Goal: Find specific page/section: Find specific page/section

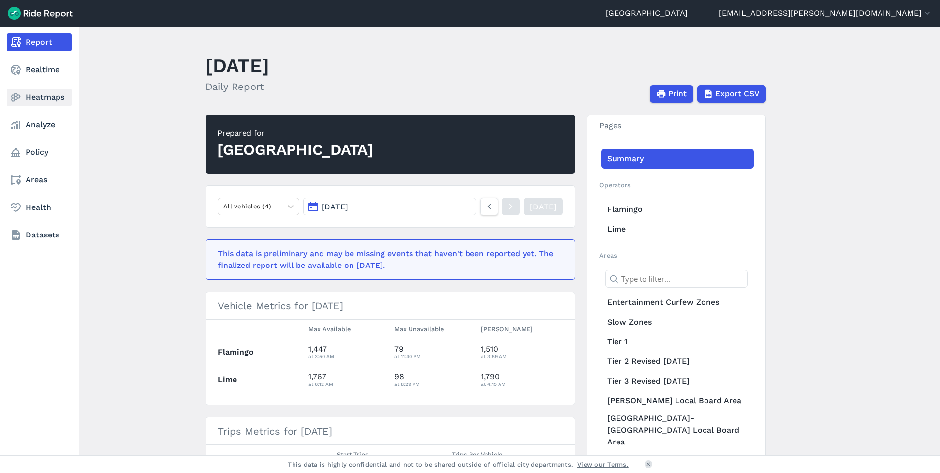
click at [22, 97] on link "Heatmaps" at bounding box center [39, 98] width 65 height 18
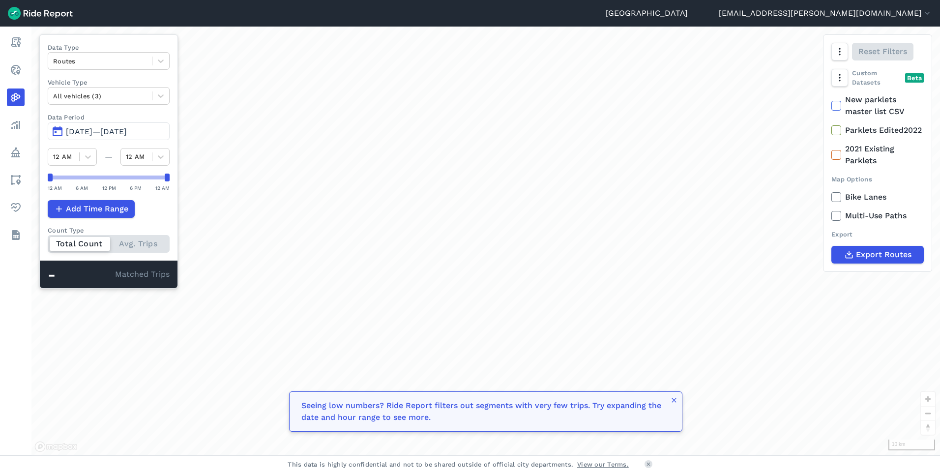
click at [55, 132] on button "[DATE]—[DATE]" at bounding box center [109, 131] width 122 height 18
click at [79, 129] on span "[DATE]—[DATE]" at bounding box center [96, 131] width 61 height 9
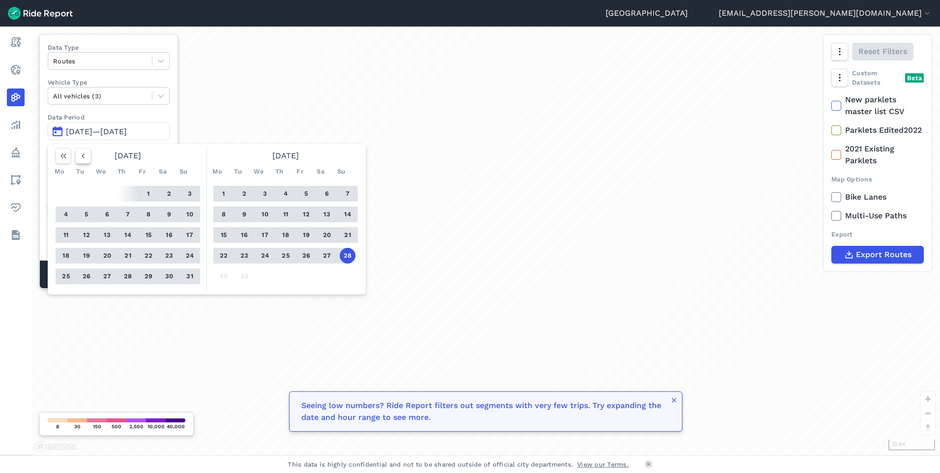
click at [84, 155] on icon "button" at bounding box center [83, 156] width 10 height 10
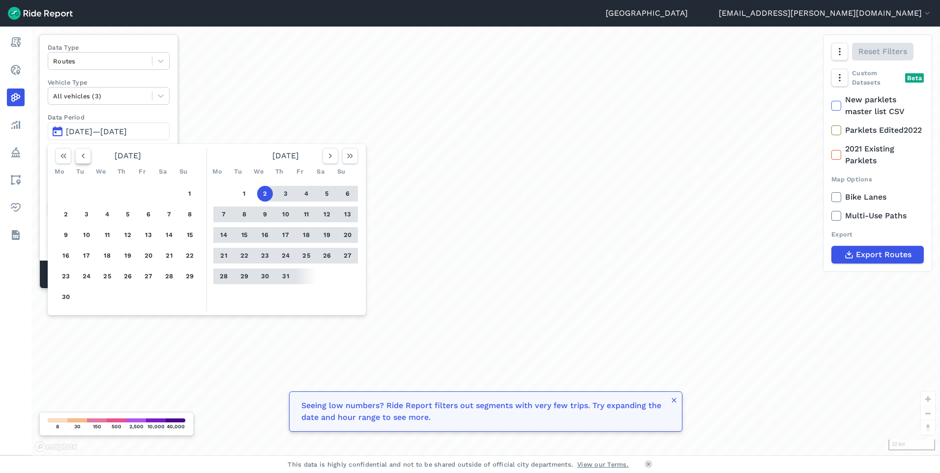
click at [84, 155] on icon "button" at bounding box center [83, 156] width 10 height 10
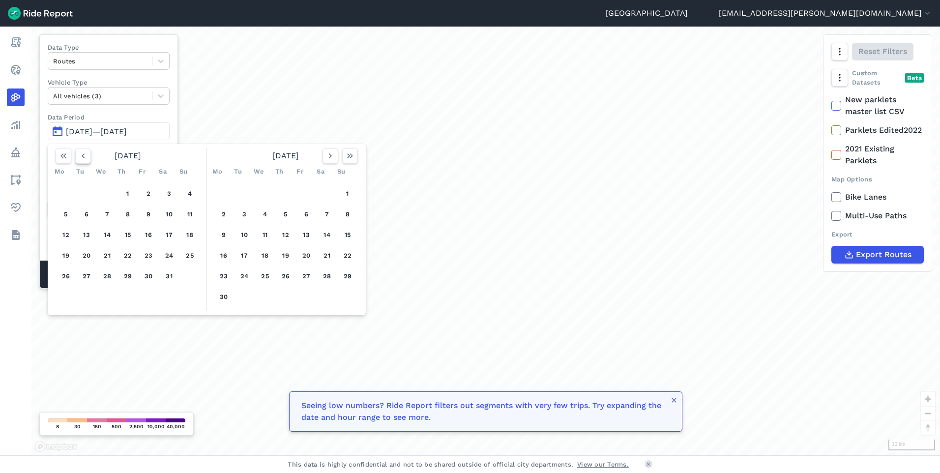
click at [84, 155] on icon "button" at bounding box center [83, 156] width 10 height 10
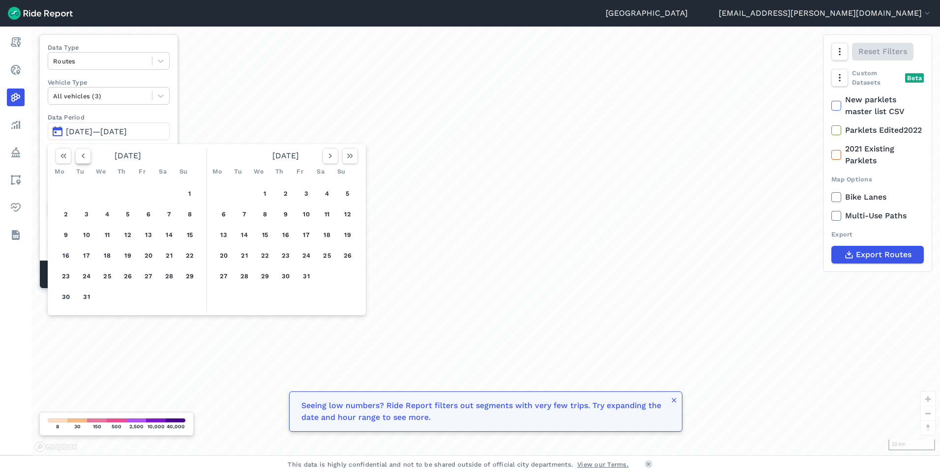
click at [84, 155] on icon "button" at bounding box center [83, 156] width 10 height 10
click at [191, 194] on button "1" at bounding box center [190, 194] width 16 height 16
click at [334, 155] on icon "button" at bounding box center [331, 156] width 10 height 10
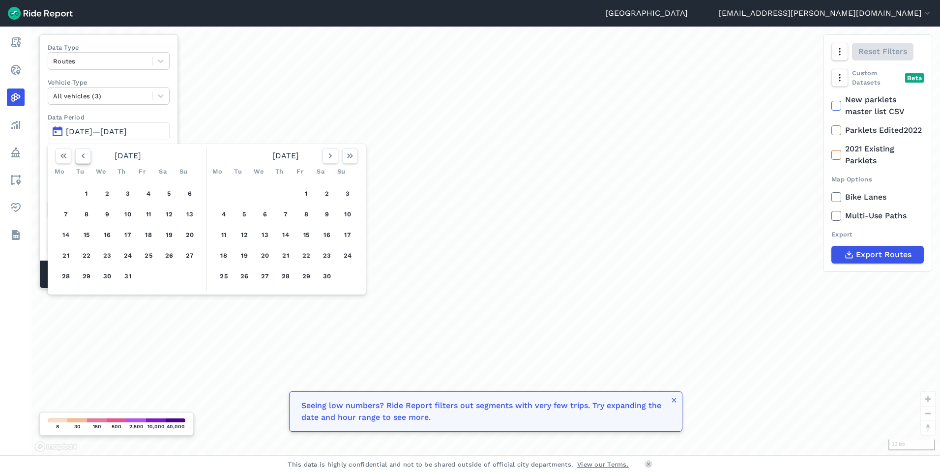
click at [80, 155] on icon "button" at bounding box center [83, 156] width 10 height 10
click at [191, 193] on button "1" at bounding box center [190, 194] width 16 height 16
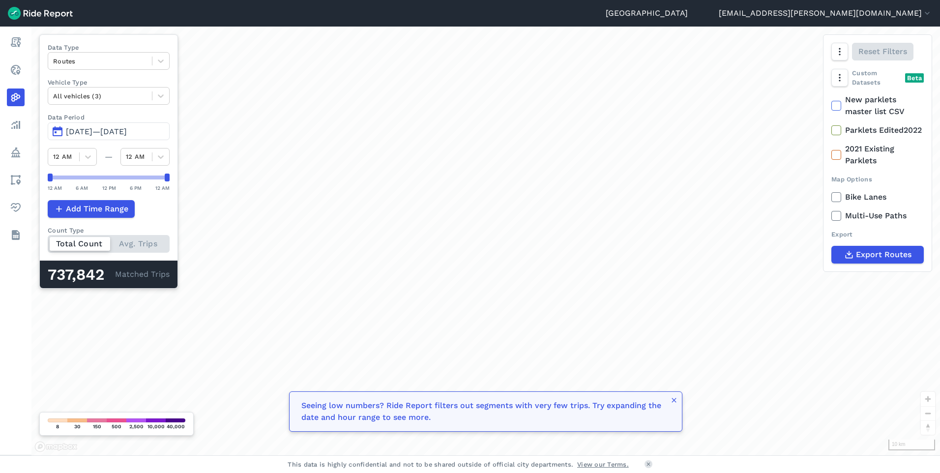
click at [191, 193] on div "loading" at bounding box center [485, 241] width 909 height 429
click at [127, 134] on span "[DATE]—[DATE]" at bounding box center [96, 131] width 61 height 9
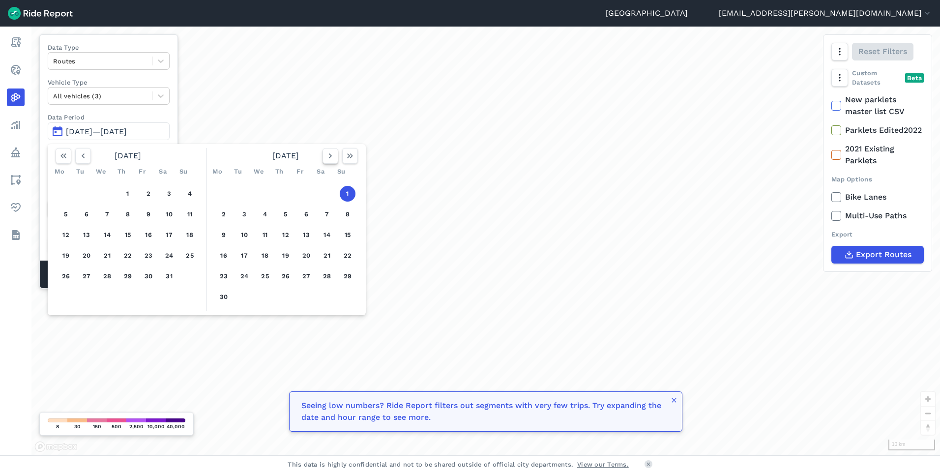
click at [327, 152] on icon "button" at bounding box center [331, 156] width 10 height 10
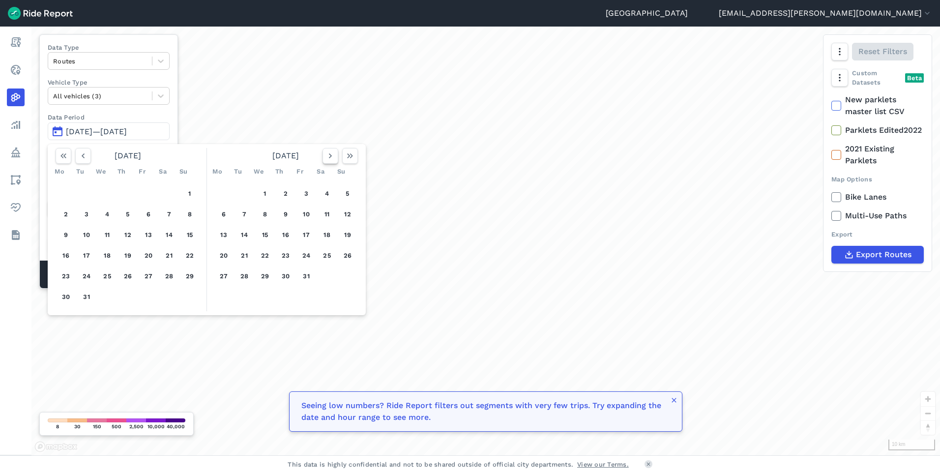
click at [327, 152] on icon "button" at bounding box center [331, 156] width 10 height 10
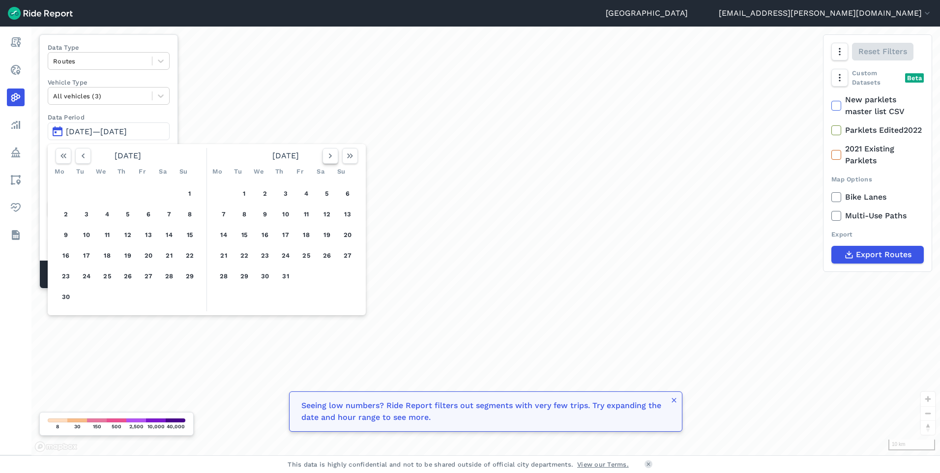
click at [327, 152] on icon "button" at bounding box center [331, 156] width 10 height 10
click at [219, 191] on button "1" at bounding box center [224, 194] width 16 height 16
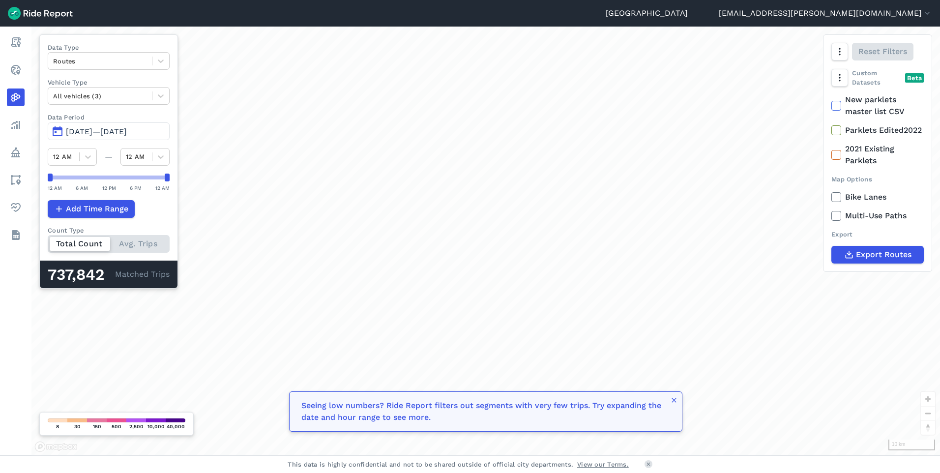
click at [101, 133] on span "[DATE]—[DATE]" at bounding box center [96, 131] width 61 height 9
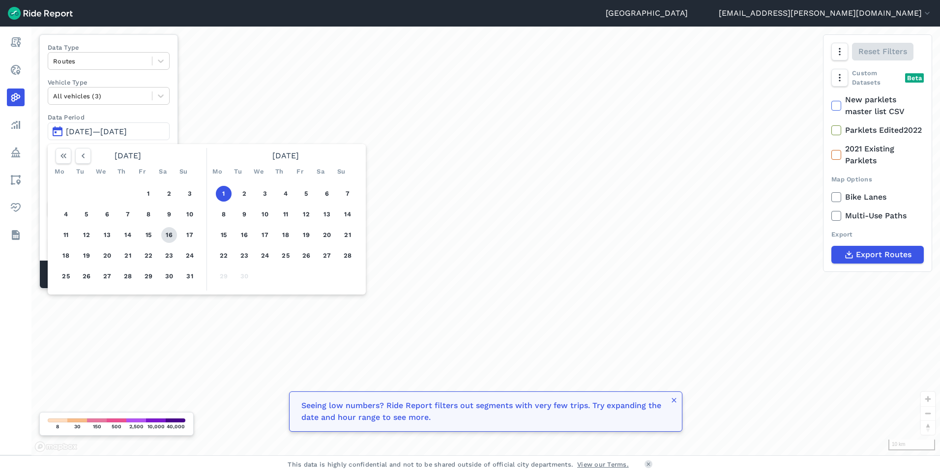
click at [163, 238] on button "16" at bounding box center [169, 235] width 16 height 16
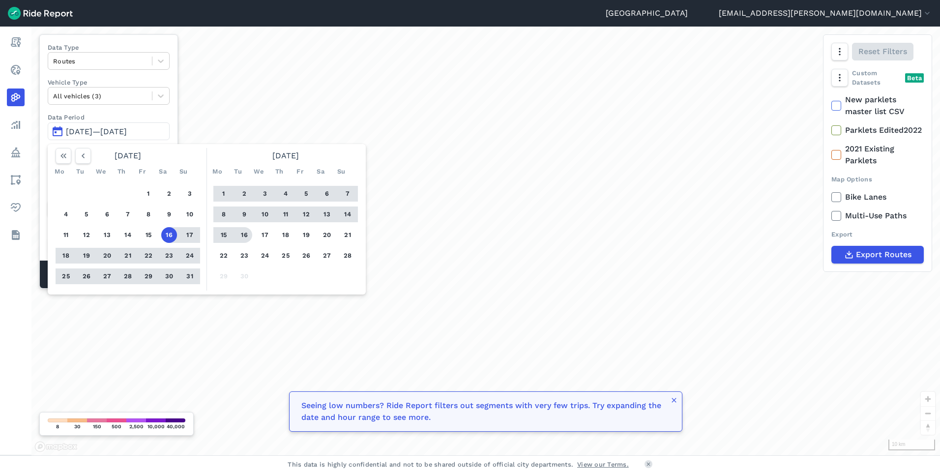
click at [230, 232] on button "15" at bounding box center [224, 235] width 16 height 16
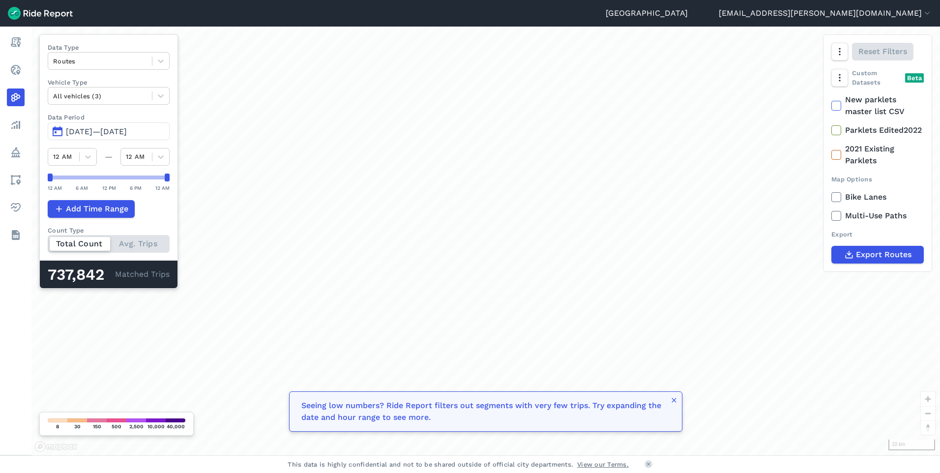
click at [81, 129] on span "[DATE]—[DATE]" at bounding box center [96, 131] width 61 height 9
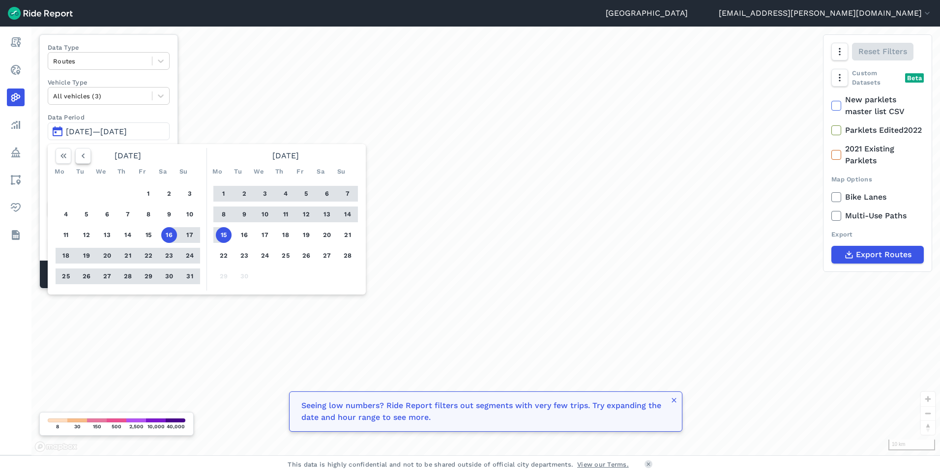
click at [85, 159] on icon "button" at bounding box center [83, 156] width 10 height 10
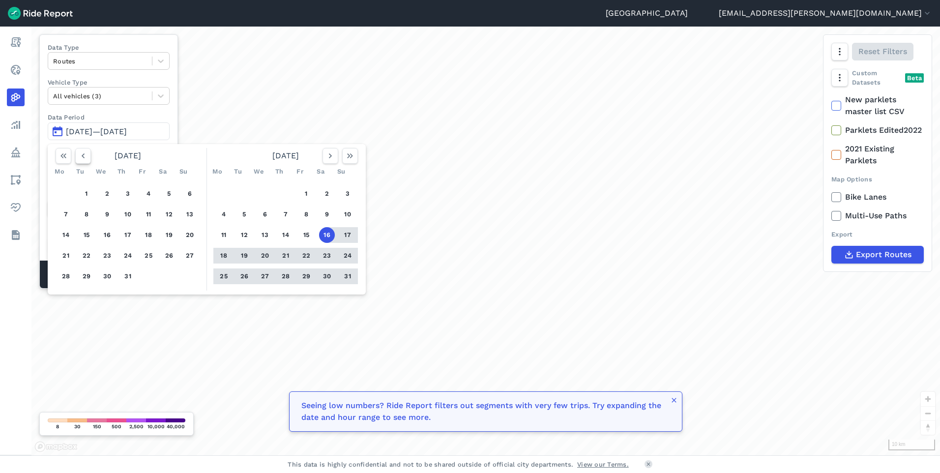
click at [85, 159] on icon "button" at bounding box center [83, 156] width 10 height 10
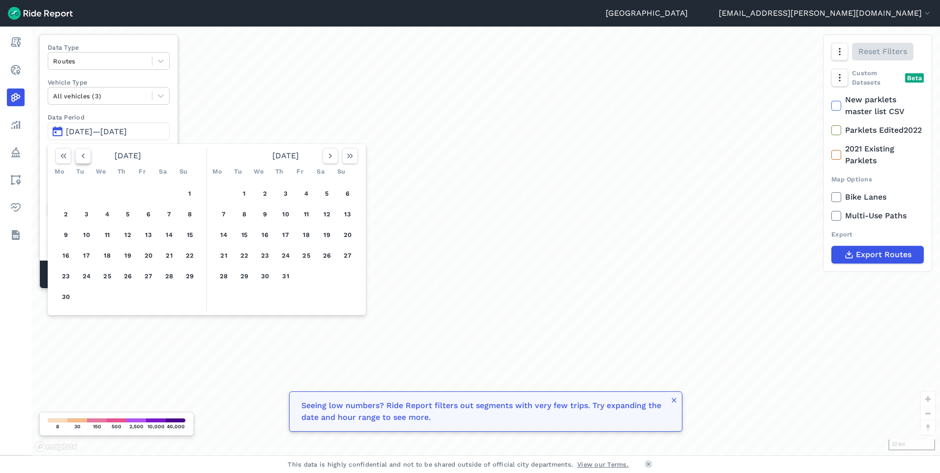
click at [85, 159] on icon "button" at bounding box center [83, 156] width 10 height 10
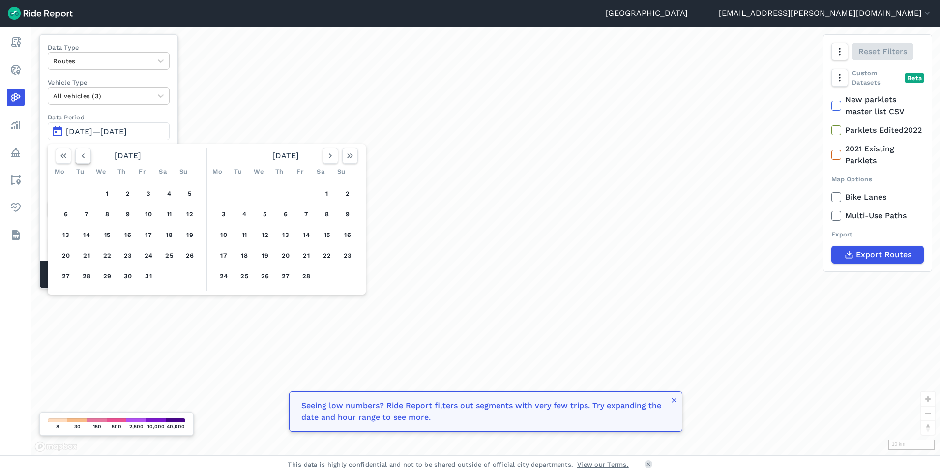
click at [85, 159] on icon "button" at bounding box center [83, 156] width 10 height 10
click at [192, 195] on button "1" at bounding box center [190, 194] width 16 height 16
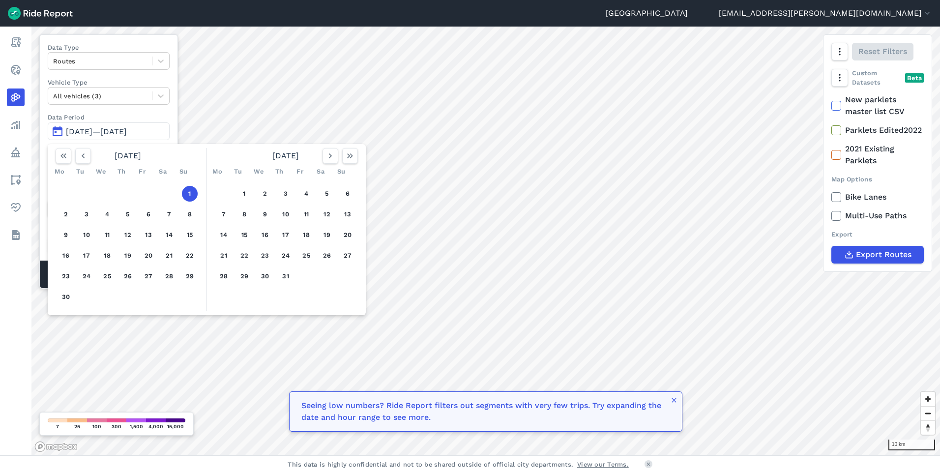
click at [192, 195] on button "1" at bounding box center [190, 194] width 16 height 16
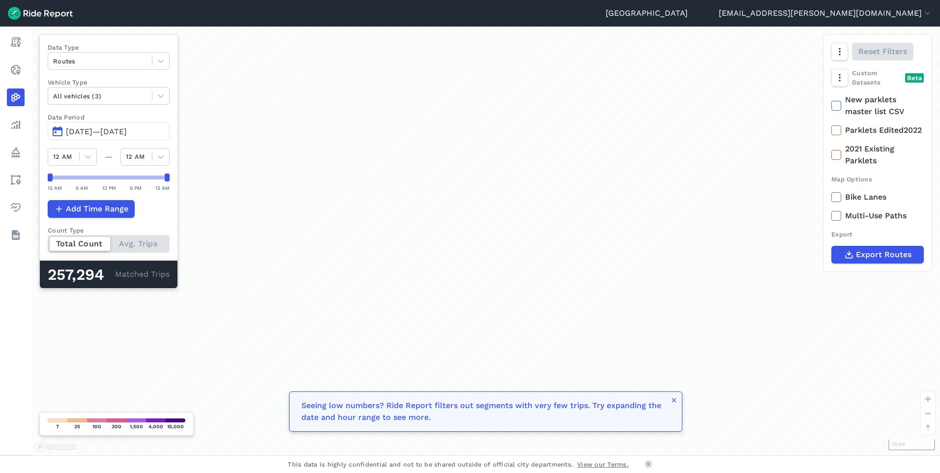
click at [123, 139] on button "[DATE]—[DATE]" at bounding box center [109, 131] width 122 height 18
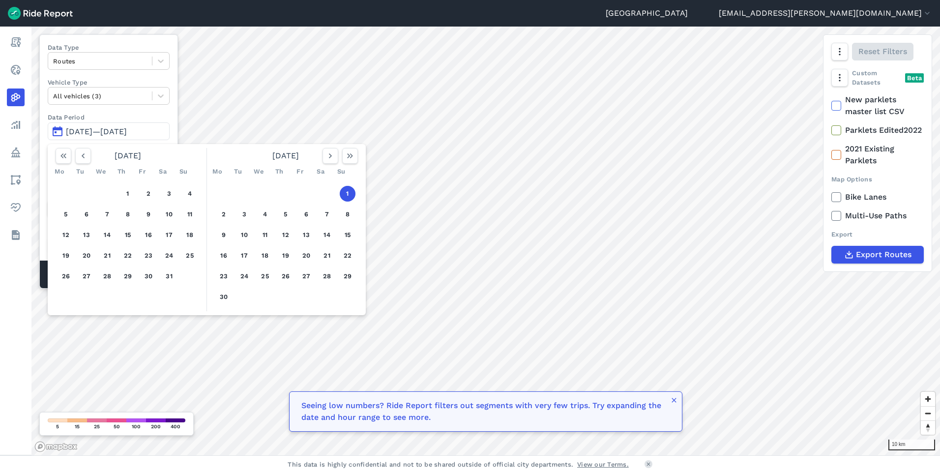
click at [350, 196] on button "1" at bounding box center [348, 194] width 16 height 16
click at [332, 161] on button "button" at bounding box center [331, 156] width 16 height 16
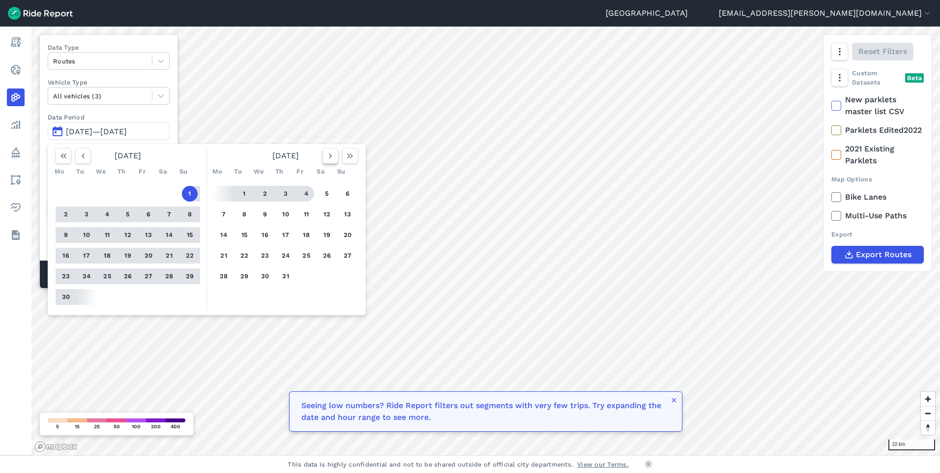
click at [336, 159] on button "button" at bounding box center [331, 156] width 16 height 16
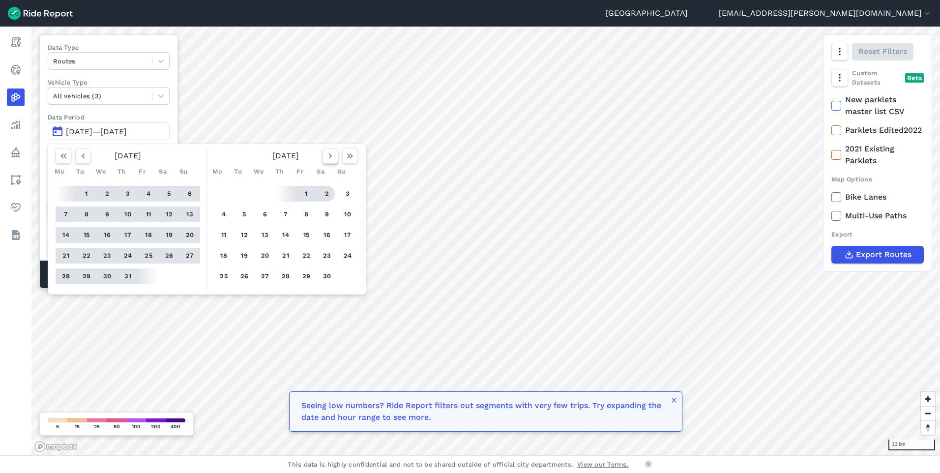
click at [334, 157] on icon "button" at bounding box center [331, 156] width 10 height 10
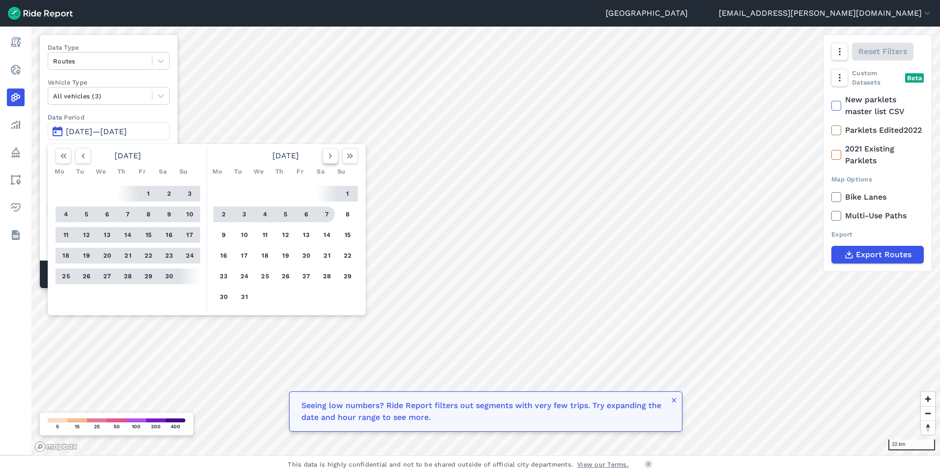
click at [334, 156] on icon "button" at bounding box center [331, 156] width 10 height 10
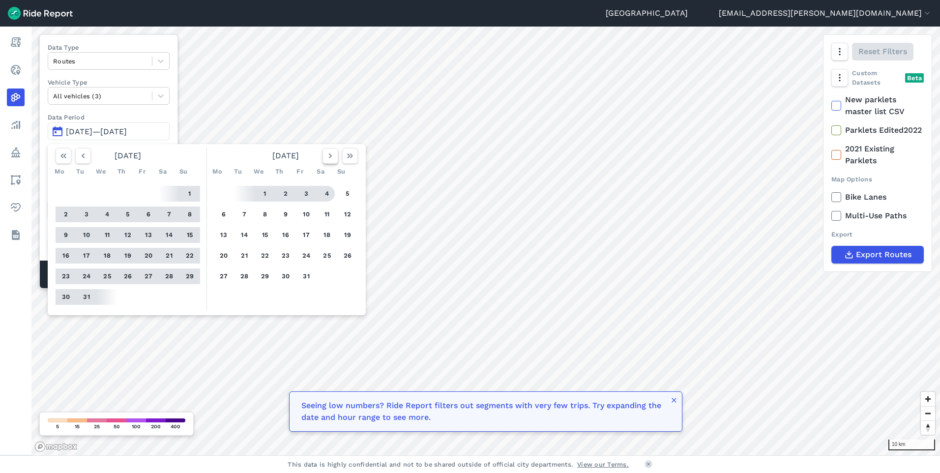
click at [334, 158] on icon "button" at bounding box center [331, 156] width 10 height 10
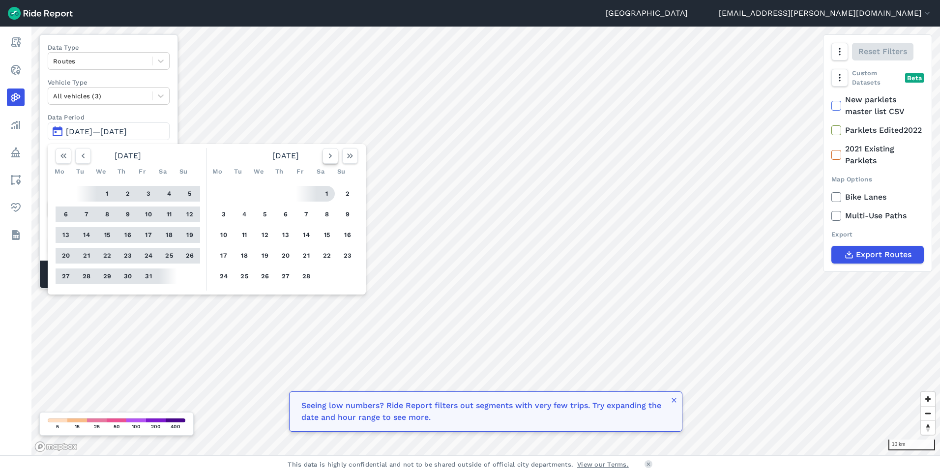
click at [333, 159] on icon "button" at bounding box center [331, 156] width 10 height 10
click at [329, 158] on icon "button" at bounding box center [331, 156] width 10 height 10
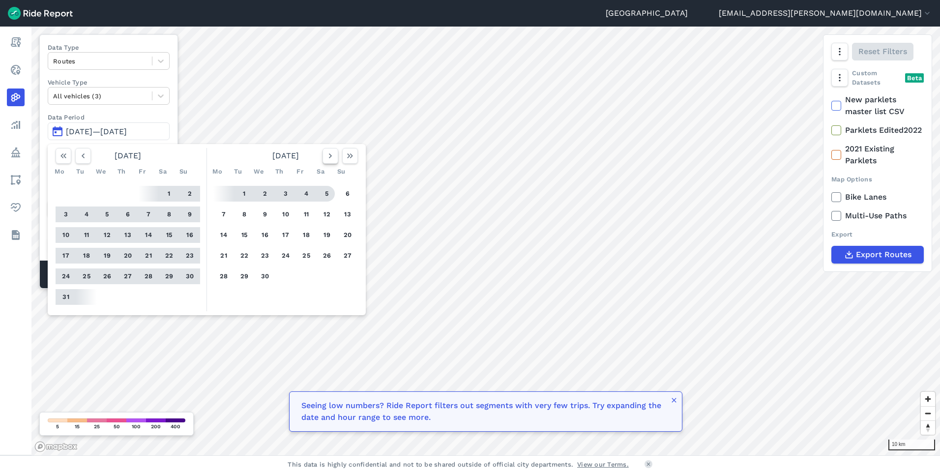
click at [333, 157] on icon "button" at bounding box center [331, 156] width 10 height 10
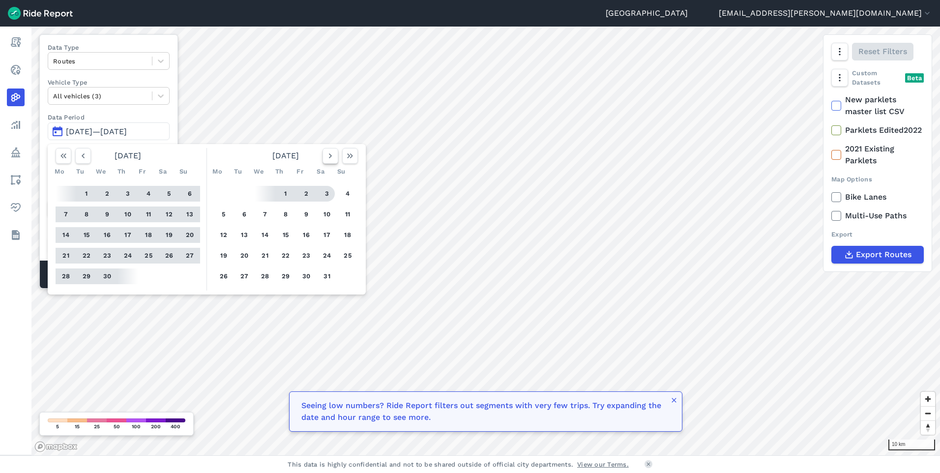
click at [327, 158] on icon "button" at bounding box center [331, 156] width 10 height 10
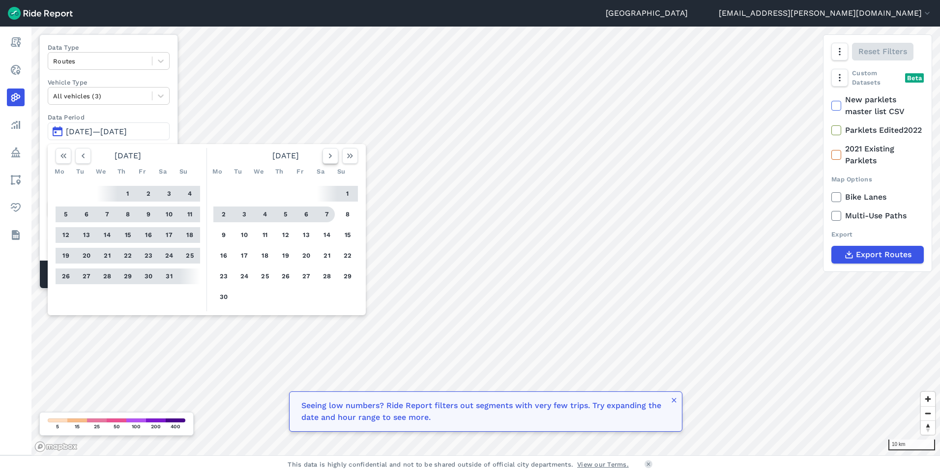
click at [330, 158] on icon "button" at bounding box center [331, 156] width 10 height 10
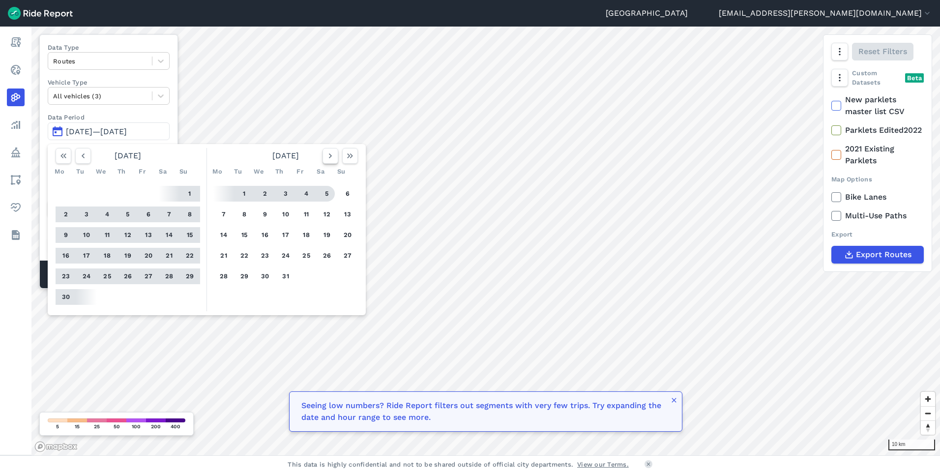
click at [332, 159] on icon "button" at bounding box center [331, 156] width 10 height 10
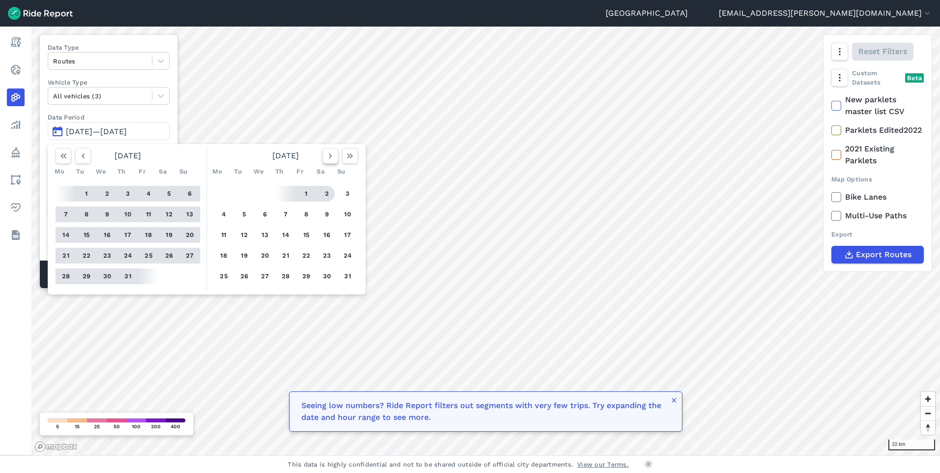
click at [332, 160] on icon "button" at bounding box center [331, 156] width 10 height 10
click at [226, 192] on button "1" at bounding box center [224, 194] width 16 height 16
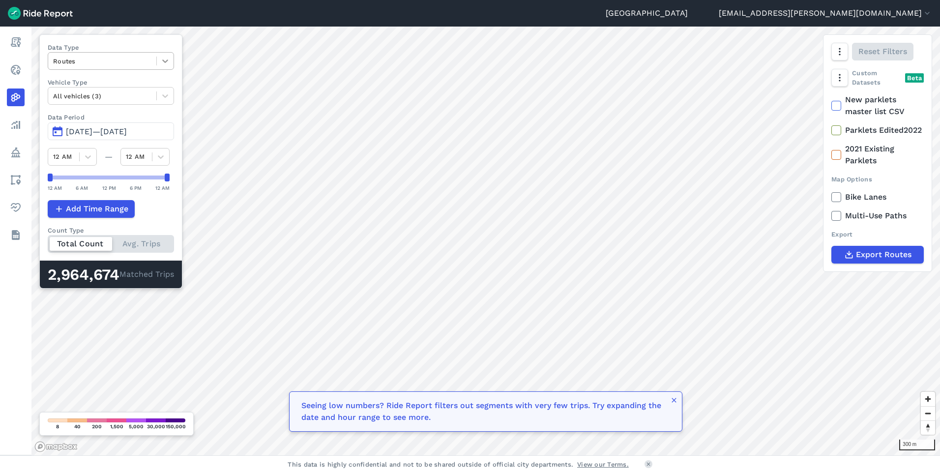
click at [168, 63] on icon at bounding box center [165, 61] width 10 height 10
click at [155, 116] on div "Curb Events" at bounding box center [111, 119] width 126 height 17
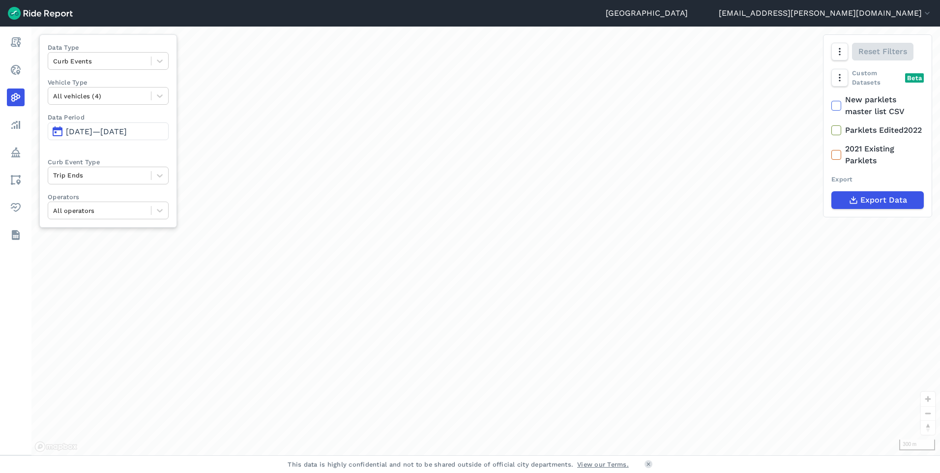
click at [507, 154] on div "loading" at bounding box center [485, 241] width 909 height 429
click at [523, 151] on div "loading" at bounding box center [485, 241] width 909 height 429
click at [153, 58] on div at bounding box center [159, 61] width 17 height 17
